Goal: Task Accomplishment & Management: Manage account settings

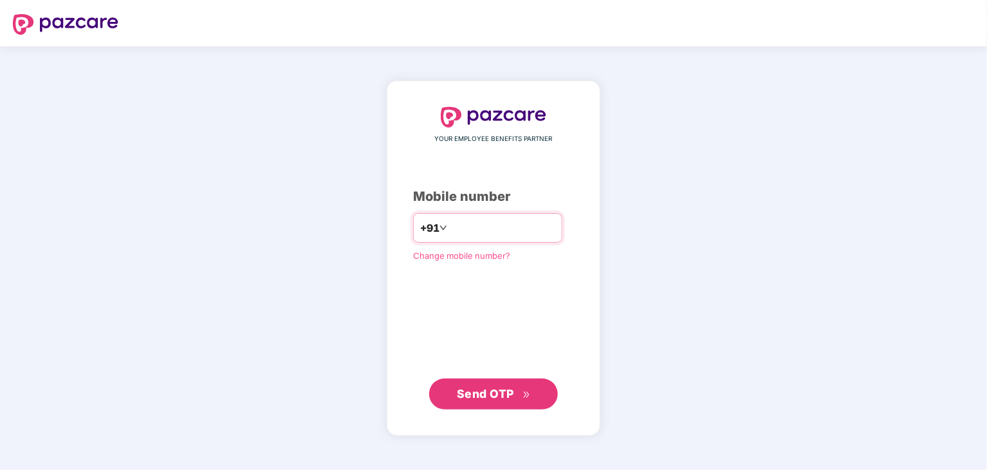
type input "**********"
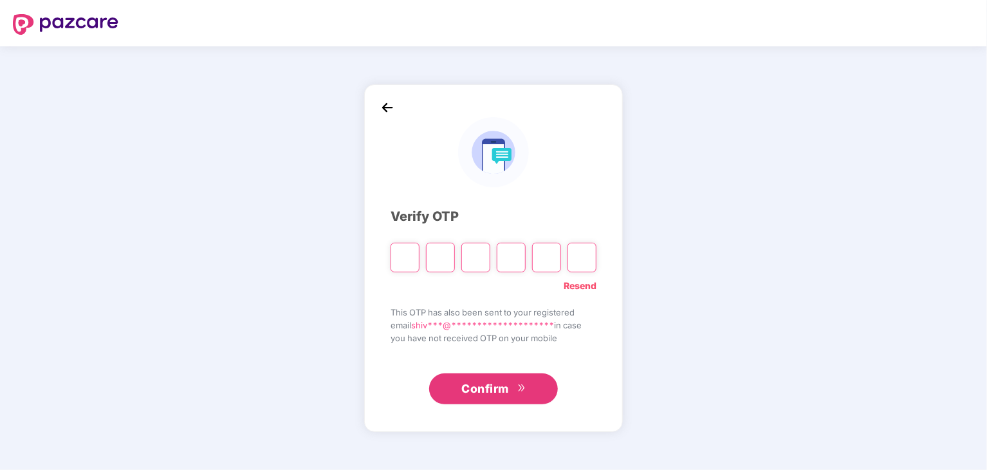
type input "*"
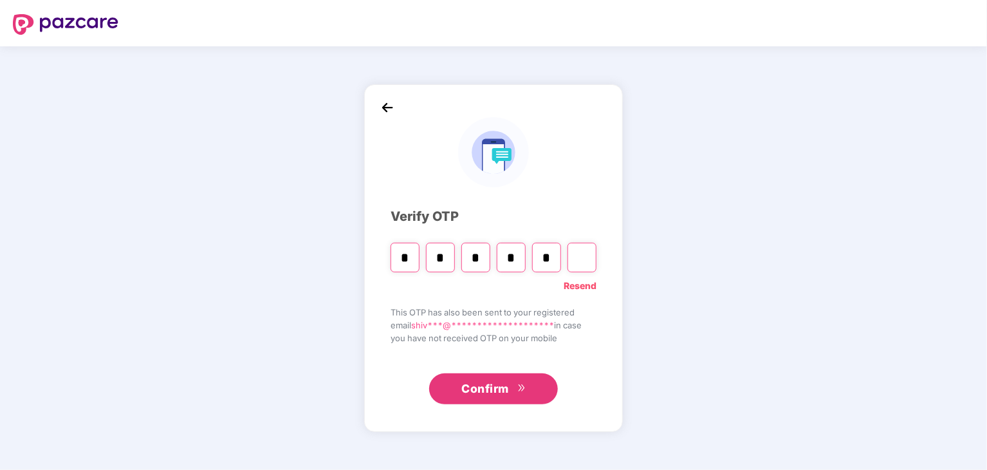
type input "*"
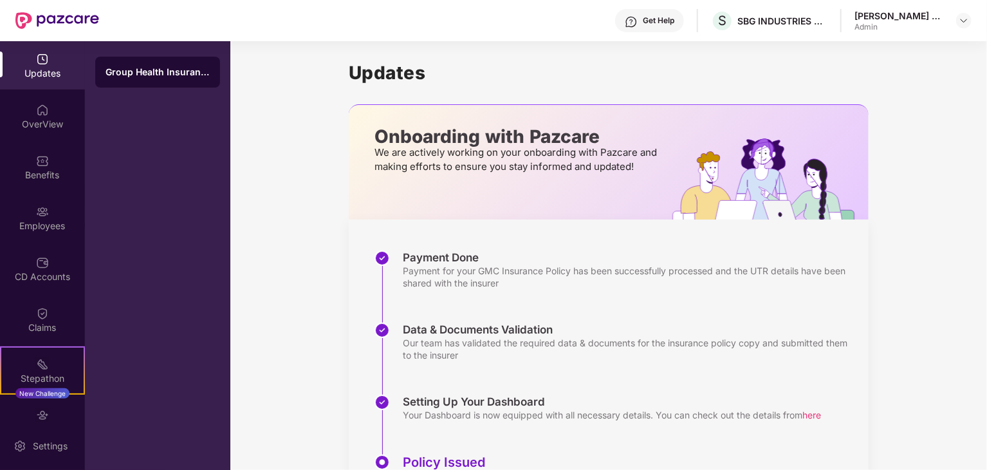
click at [934, 22] on div "Admin" at bounding box center [899, 27] width 90 height 10
click at [963, 22] on img at bounding box center [963, 20] width 10 height 10
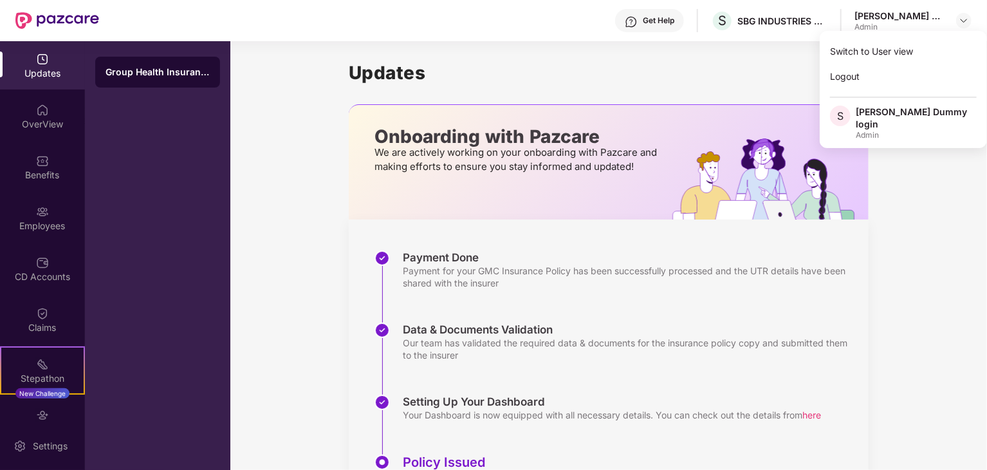
click at [914, 130] on div "Admin" at bounding box center [915, 135] width 121 height 10
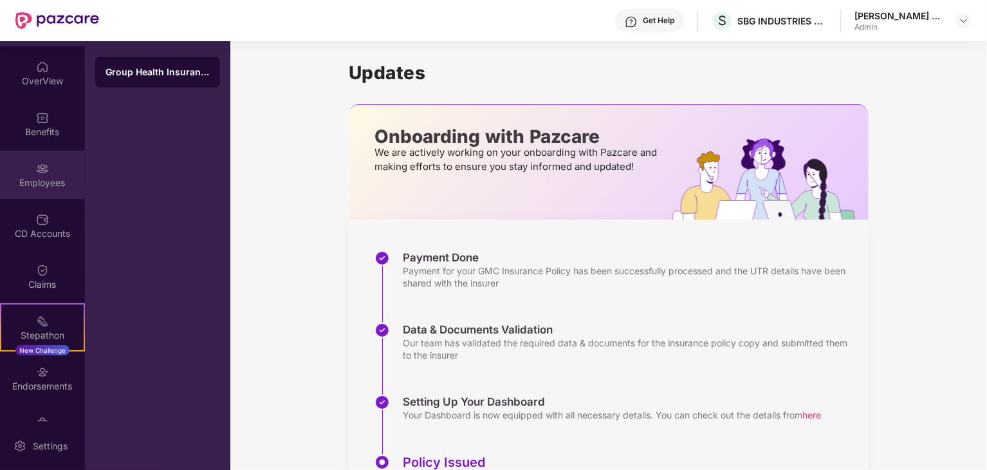
scroll to position [41, 0]
click at [3, 409] on div "My Orders" at bounding box center [42, 431] width 85 height 48
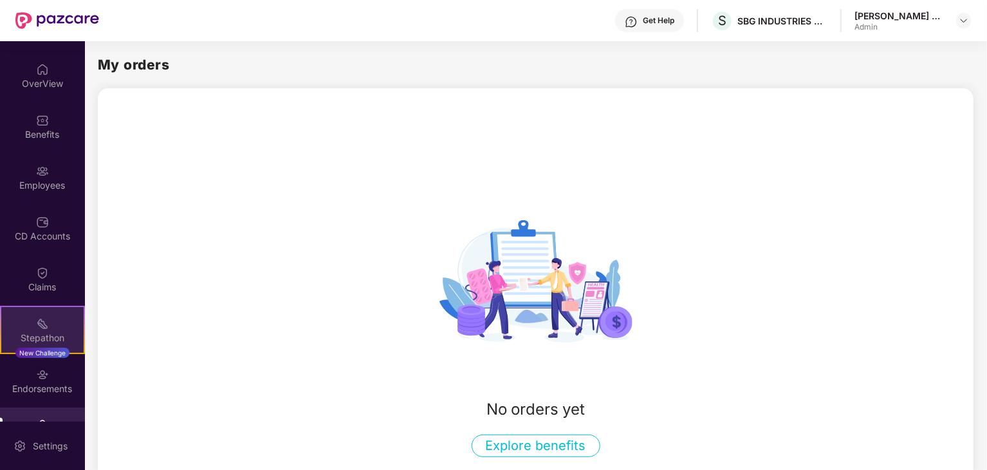
scroll to position [77, 0]
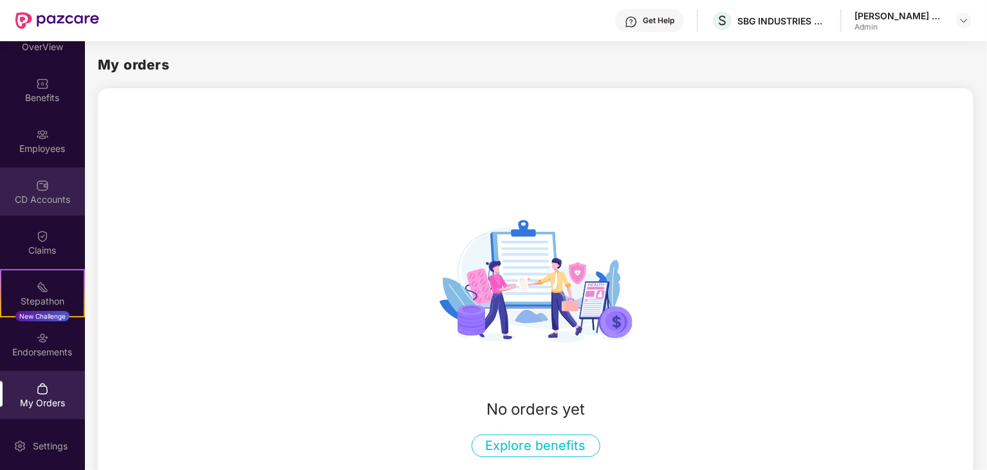
click at [45, 190] on img at bounding box center [42, 185] width 13 height 13
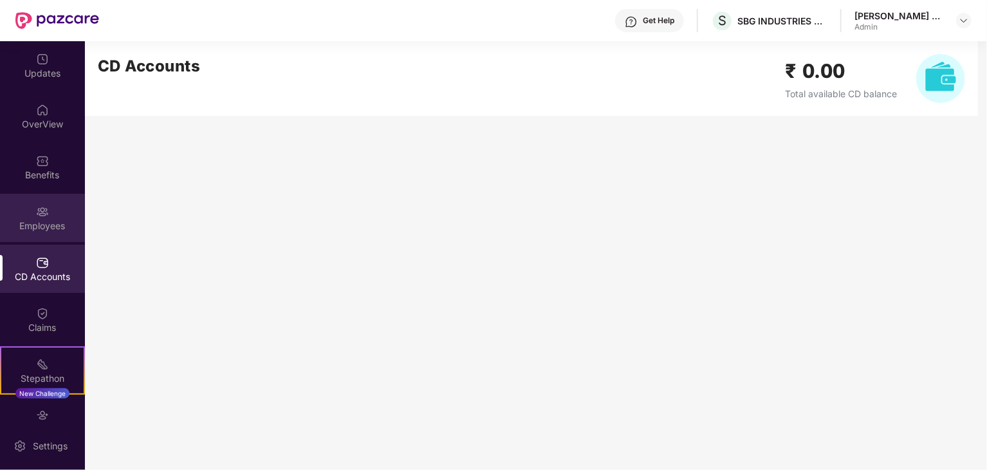
click at [51, 219] on div "Employees" at bounding box center [42, 225] width 85 height 13
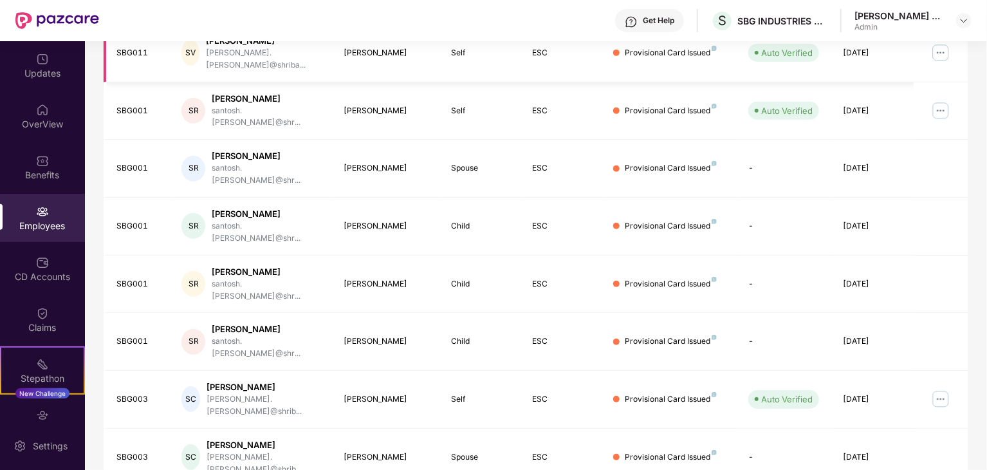
scroll to position [319, 0]
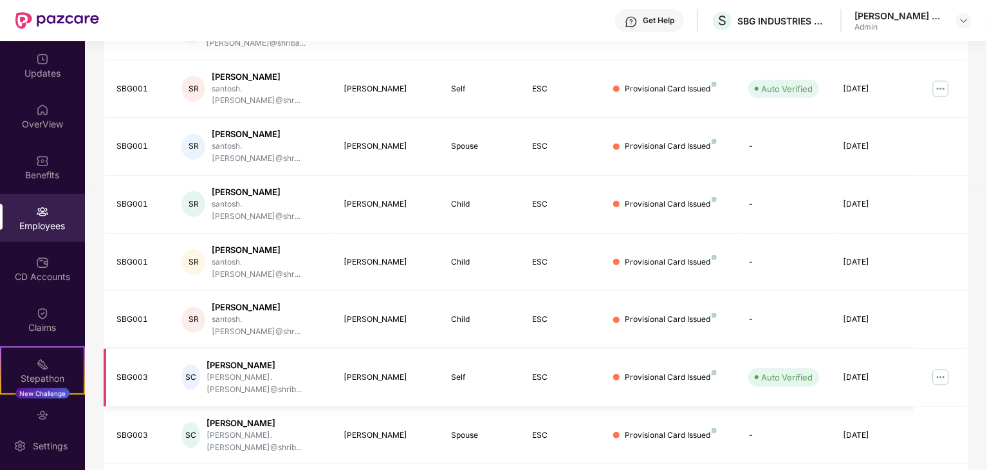
click at [940, 367] on img at bounding box center [940, 377] width 21 height 21
click at [608, 349] on td "Provisional Card Issued" at bounding box center [670, 378] width 135 height 58
click at [207, 359] on div "SC [PERSON_NAME] [PERSON_NAME].[PERSON_NAME]@shrib..." at bounding box center [252, 377] width 142 height 37
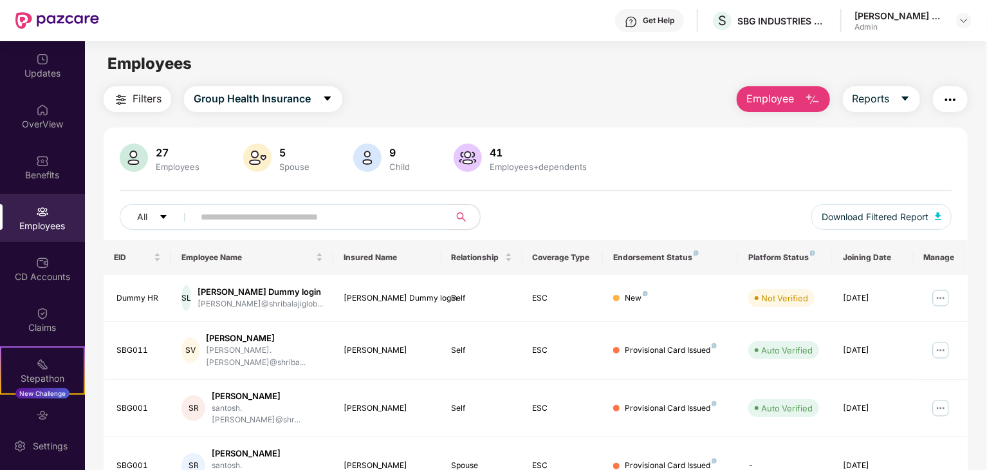
click at [489, 161] on div "Employees+dependents" at bounding box center [538, 166] width 102 height 10
